Goal: Task Accomplishment & Management: Use online tool/utility

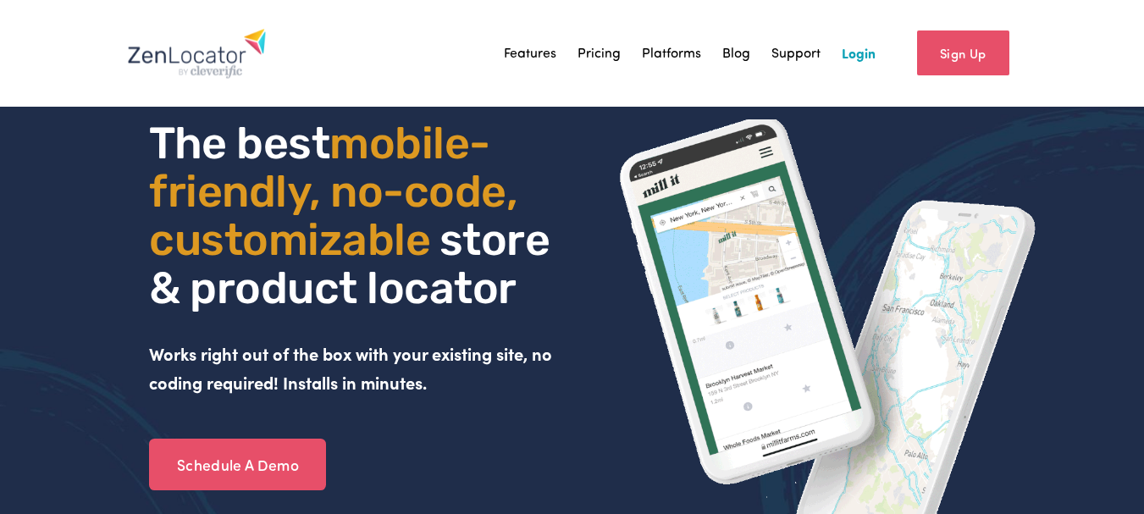
click at [1056, 41] on div "Skip to Content Features" at bounding box center [572, 53] width 1144 height 107
click at [862, 56] on link "Login" at bounding box center [859, 53] width 34 height 25
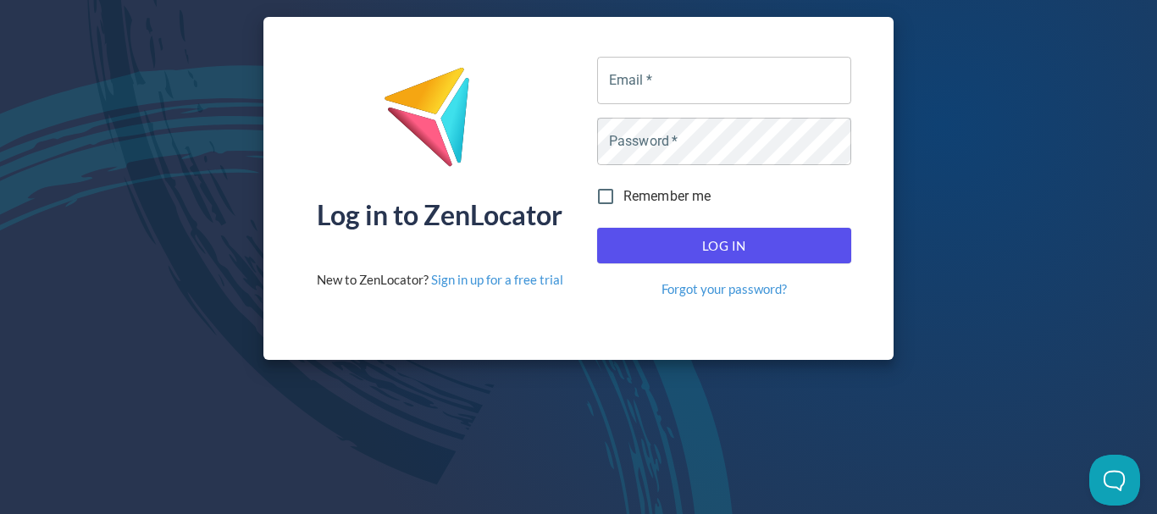
drag, startPoint x: 433, startPoint y: 418, endPoint x: 541, endPoint y: 336, distance: 136.0
click at [434, 418] on div "Log in to ZenLocator New to ZenLocator? Sign in up for a free trial Email   * E…" at bounding box center [578, 257] width 1157 height 514
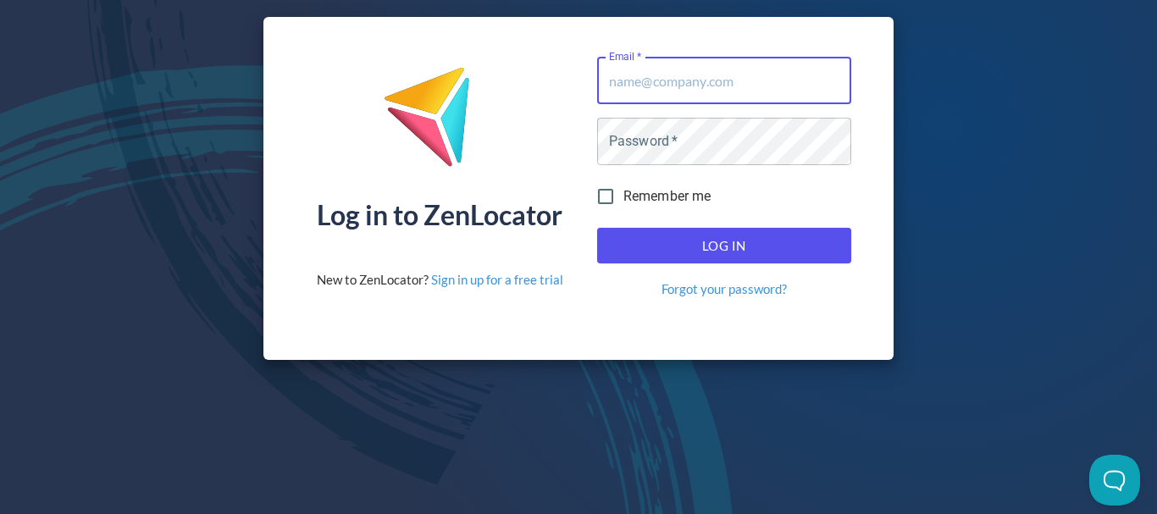
click at [674, 96] on input "Email   *" at bounding box center [724, 80] width 254 height 47
paste input "[PERSON_NAME][EMAIL_ADDRESS][DOMAIN_NAME]"
type input "[PERSON_NAME][EMAIL_ADDRESS][DOMAIN_NAME]"
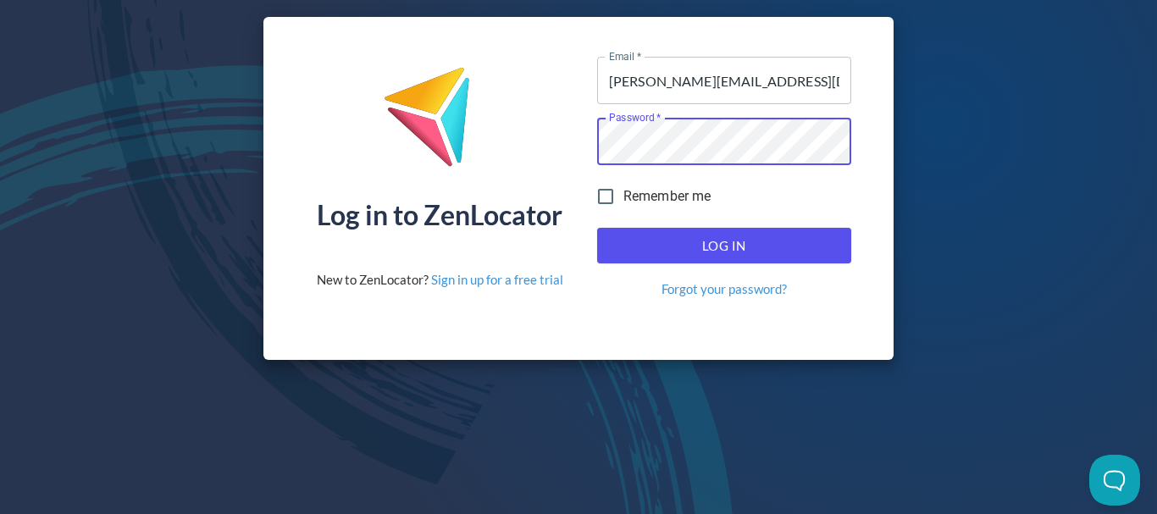
click at [706, 253] on span "Log In" at bounding box center [724, 246] width 217 height 22
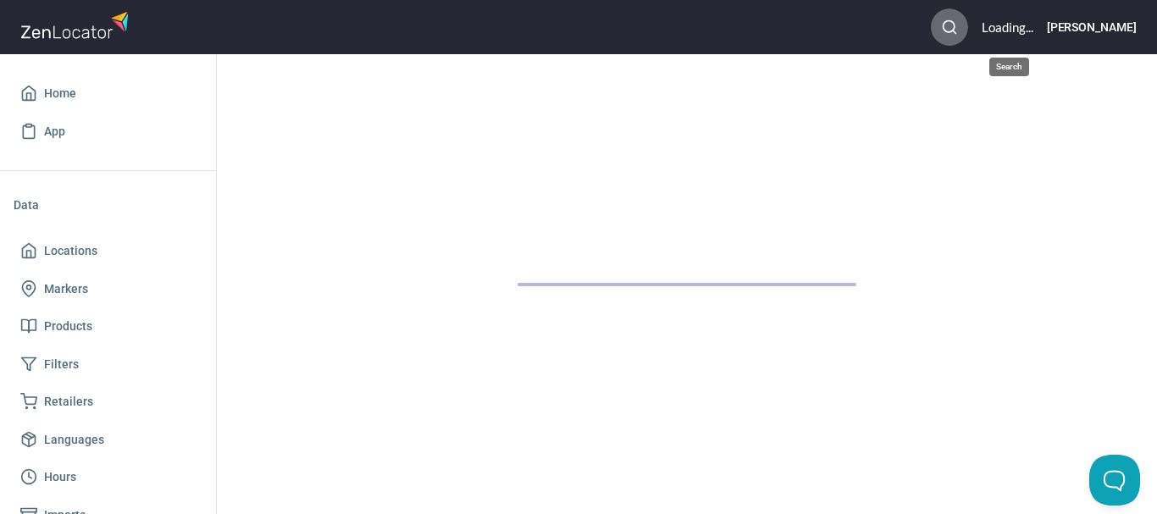
click at [958, 28] on icon "button" at bounding box center [949, 27] width 17 height 17
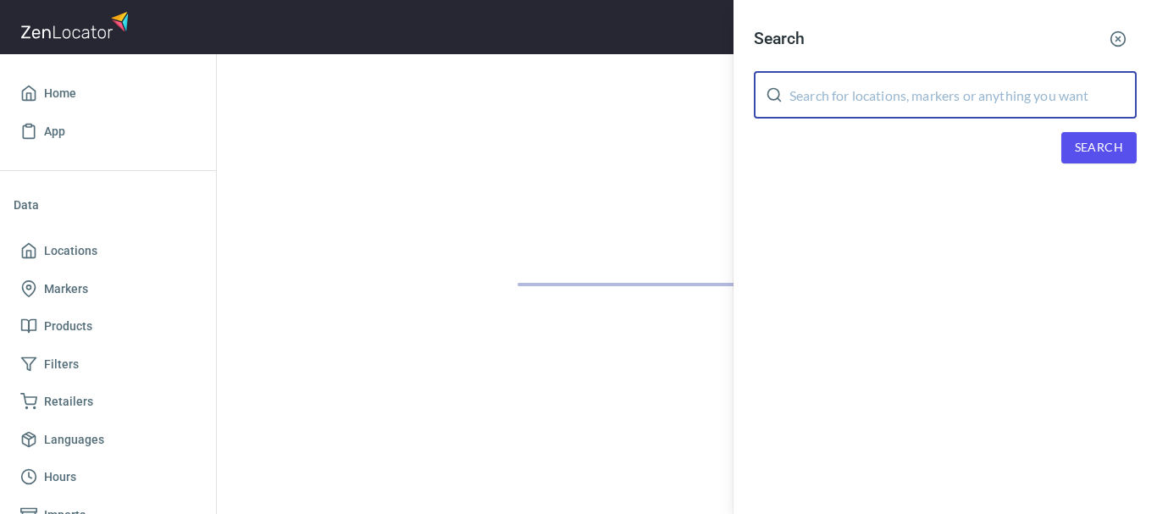
click at [928, 102] on input "text" at bounding box center [962, 94] width 347 height 47
paste input "GippyJer$ey23"
click at [898, 104] on input "GippyJer$ey23" at bounding box center [962, 94] width 347 height 47
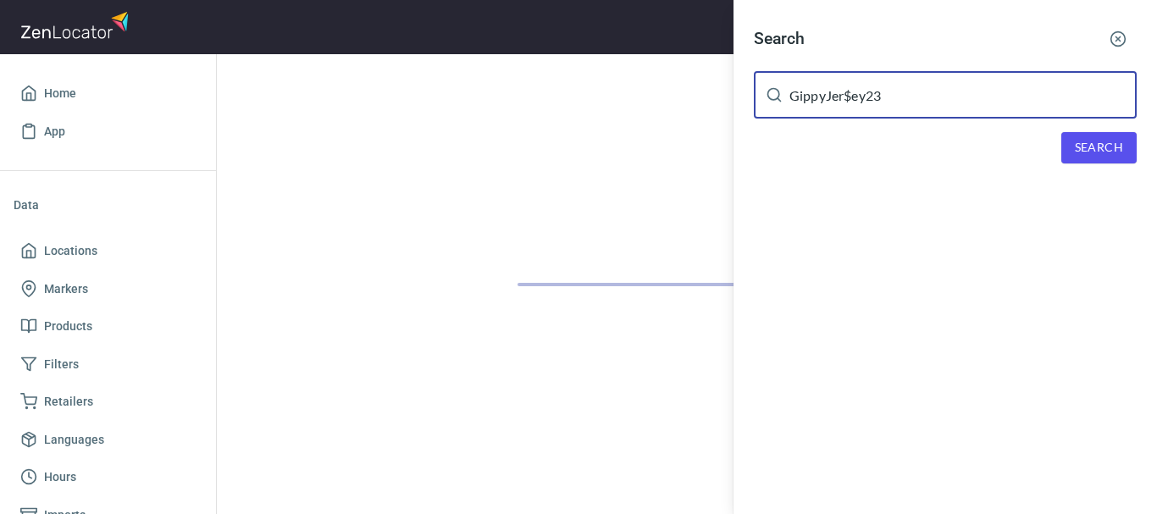
paste input "The Happy Apple"
type input "The Happy Apple"
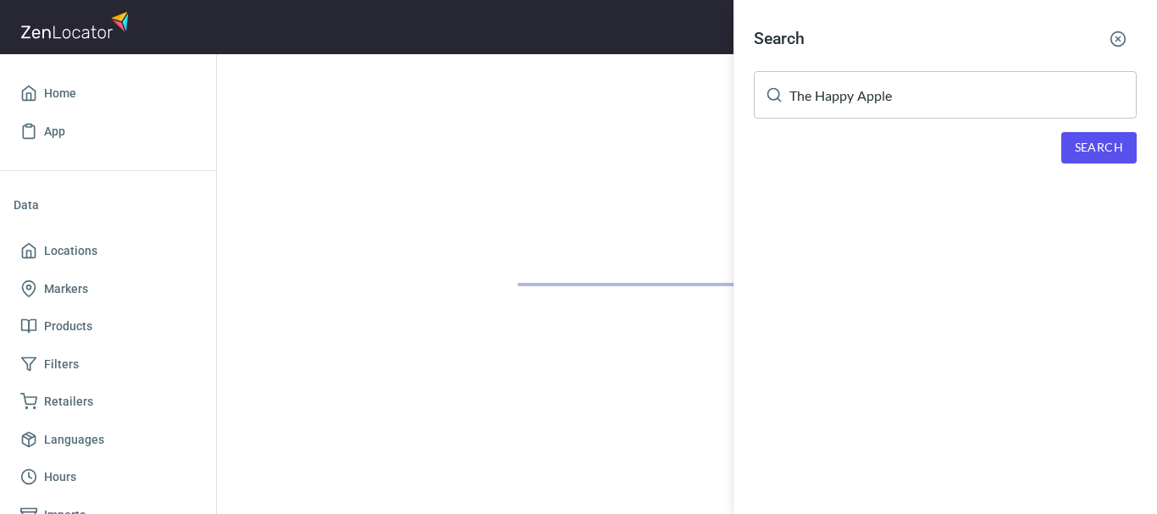
click at [66, 97] on div at bounding box center [578, 257] width 1157 height 514
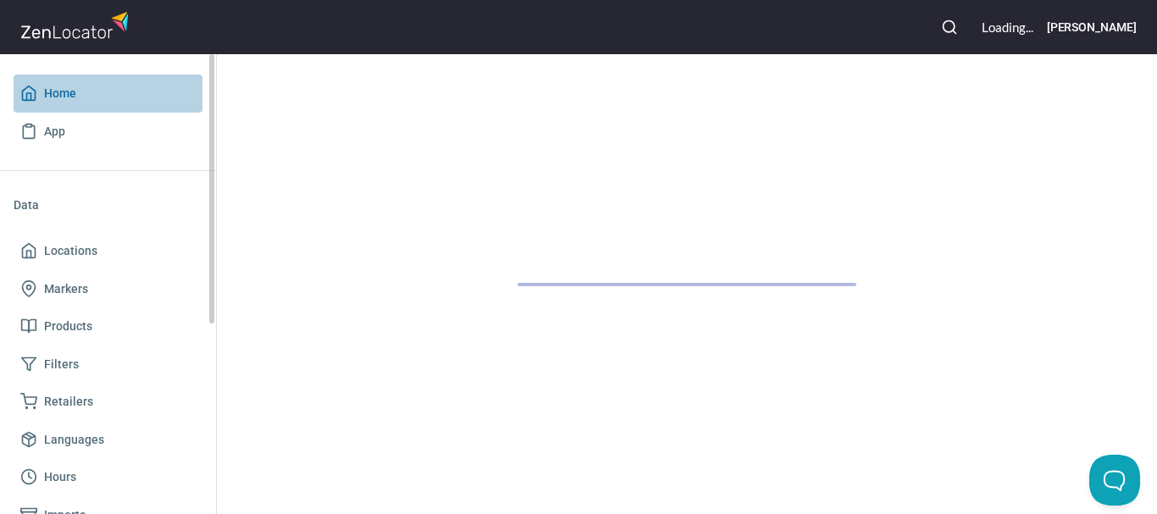
click at [65, 97] on span "Home" at bounding box center [60, 93] width 32 height 21
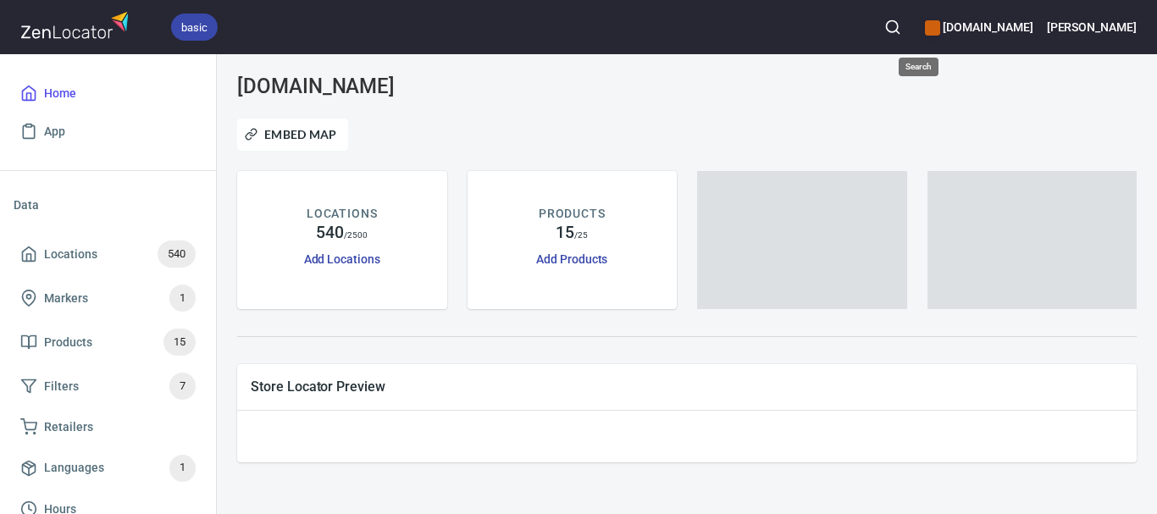
click at [901, 30] on icon "button" at bounding box center [892, 27] width 17 height 17
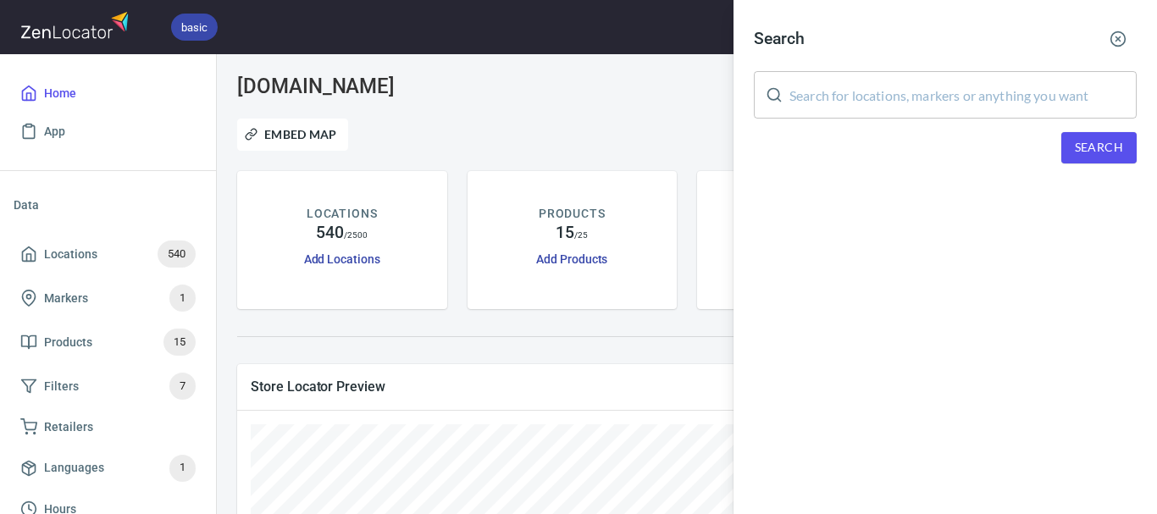
click at [861, 105] on input "text" at bounding box center [962, 94] width 347 height 47
paste input "The Happy Apple"
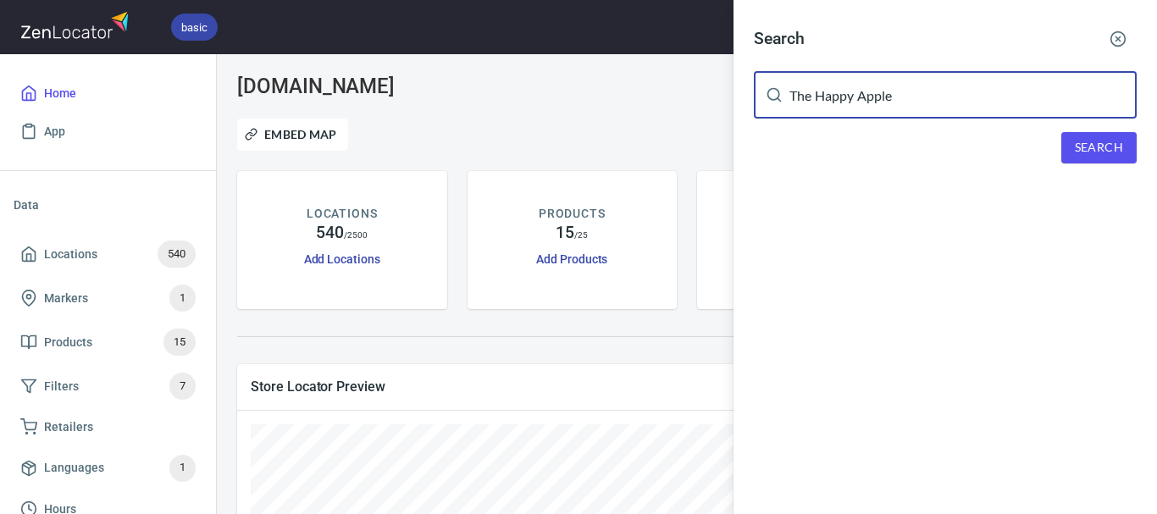
type input "The Happy Apple"
click at [1086, 144] on span "Search" at bounding box center [1099, 147] width 48 height 21
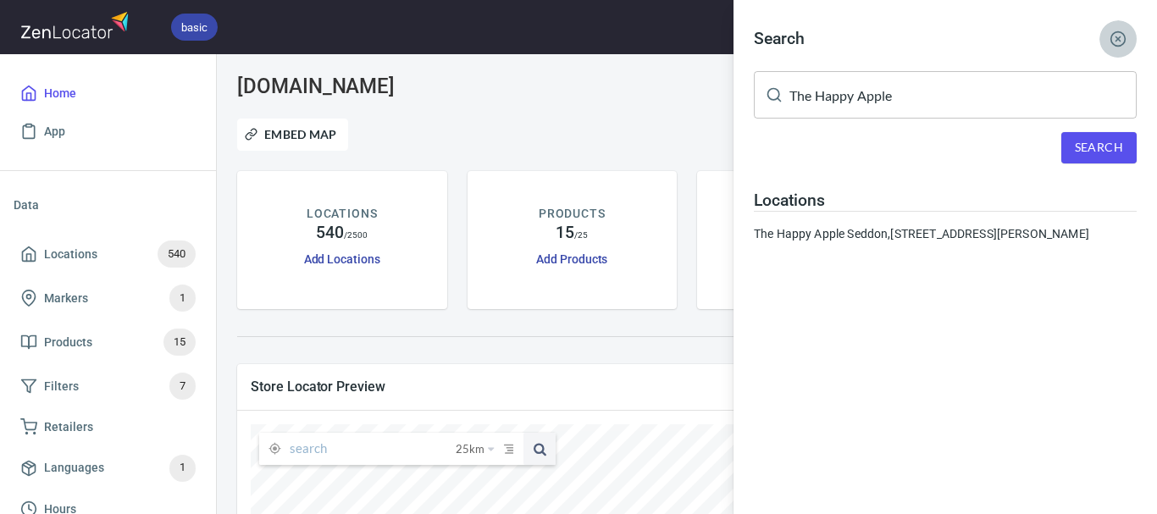
click at [1113, 40] on icon "button" at bounding box center [1117, 38] width 17 height 17
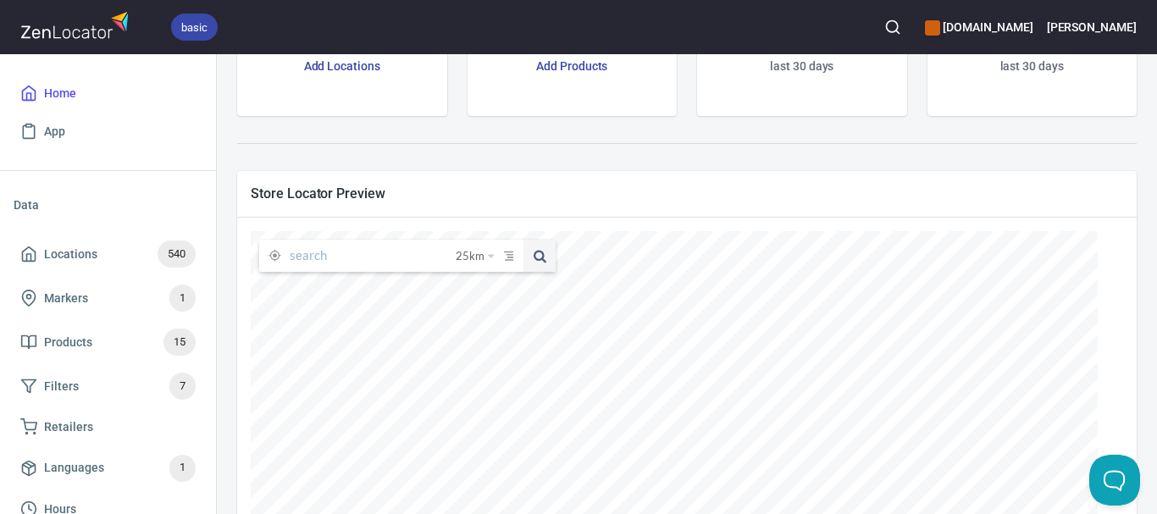
scroll to position [169, 0]
